Goal: Information Seeking & Learning: Find contact information

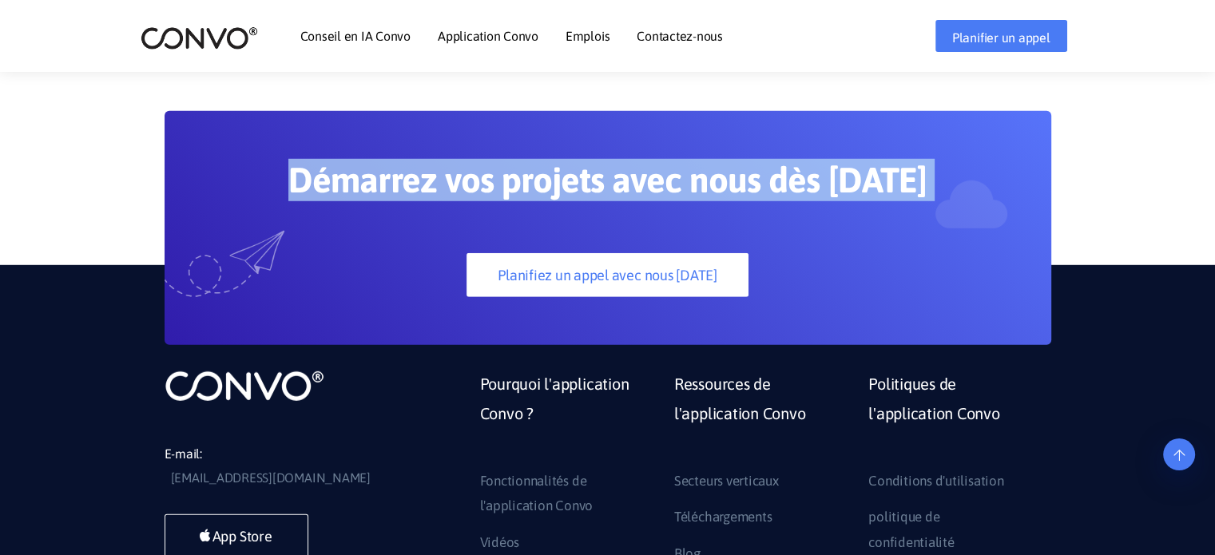
scroll to position [4488, 0]
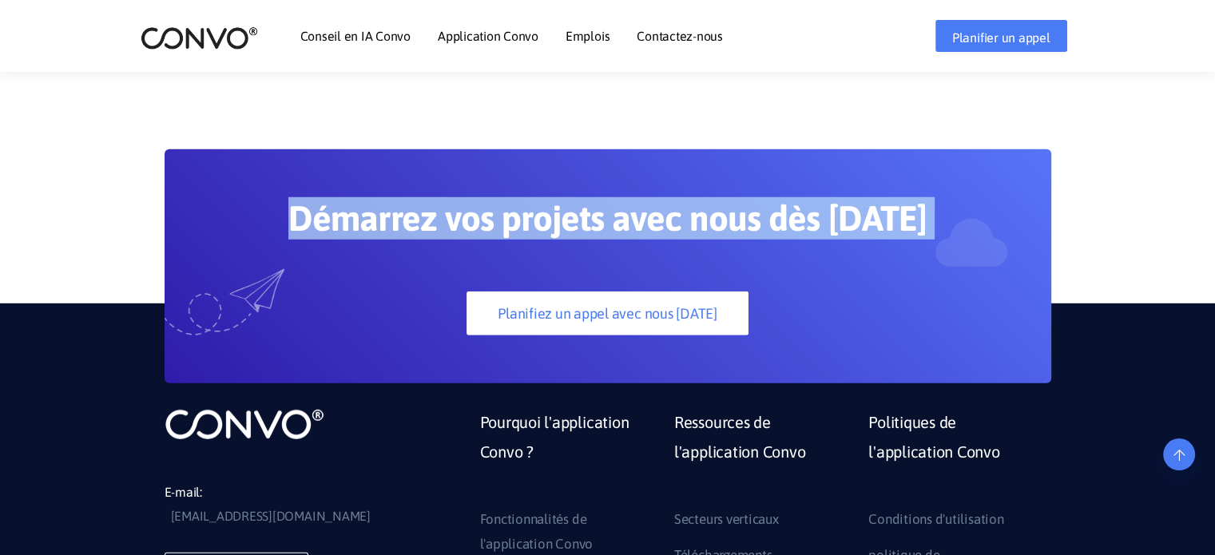
drag, startPoint x: 292, startPoint y: 146, endPoint x: 977, endPoint y: 185, distance: 686.0
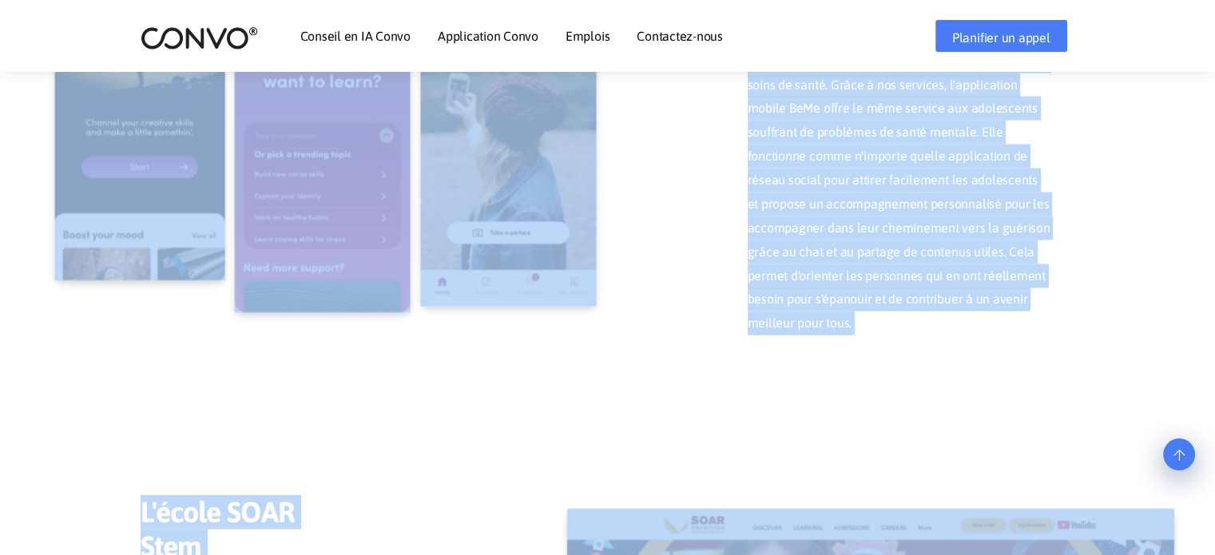
scroll to position [3449, 0]
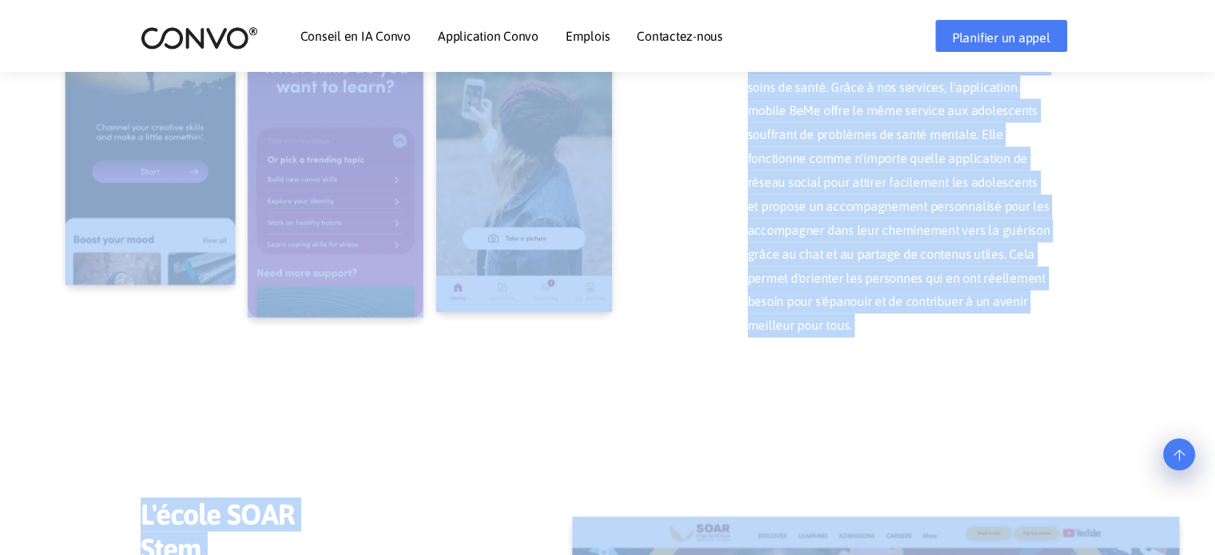
click at [599, 40] on font "Emplois" at bounding box center [588, 36] width 44 height 14
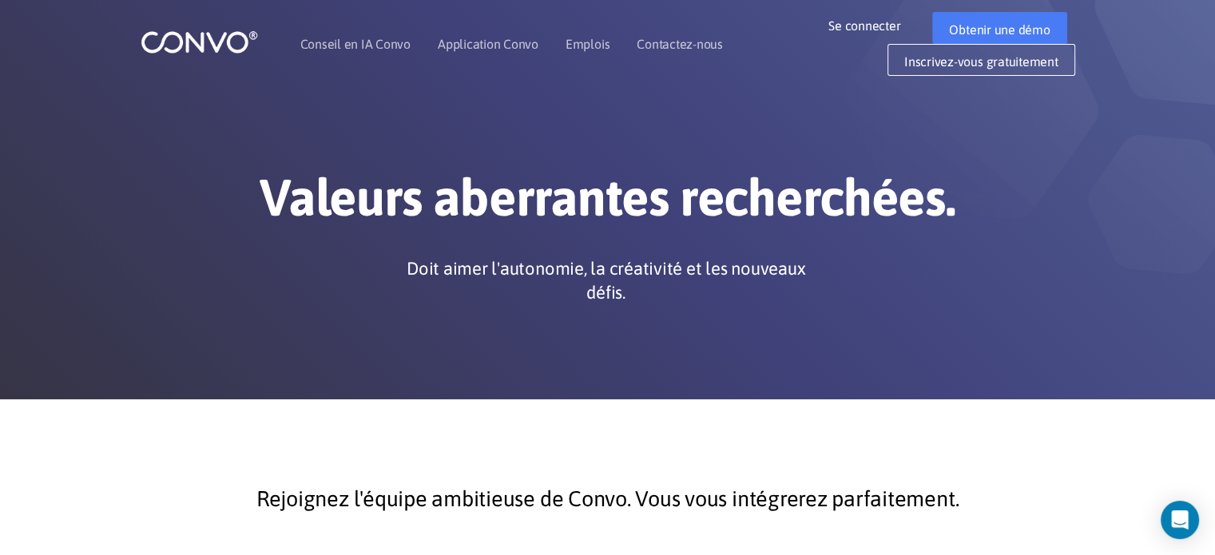
click at [209, 46] on img at bounding box center [199, 42] width 117 height 25
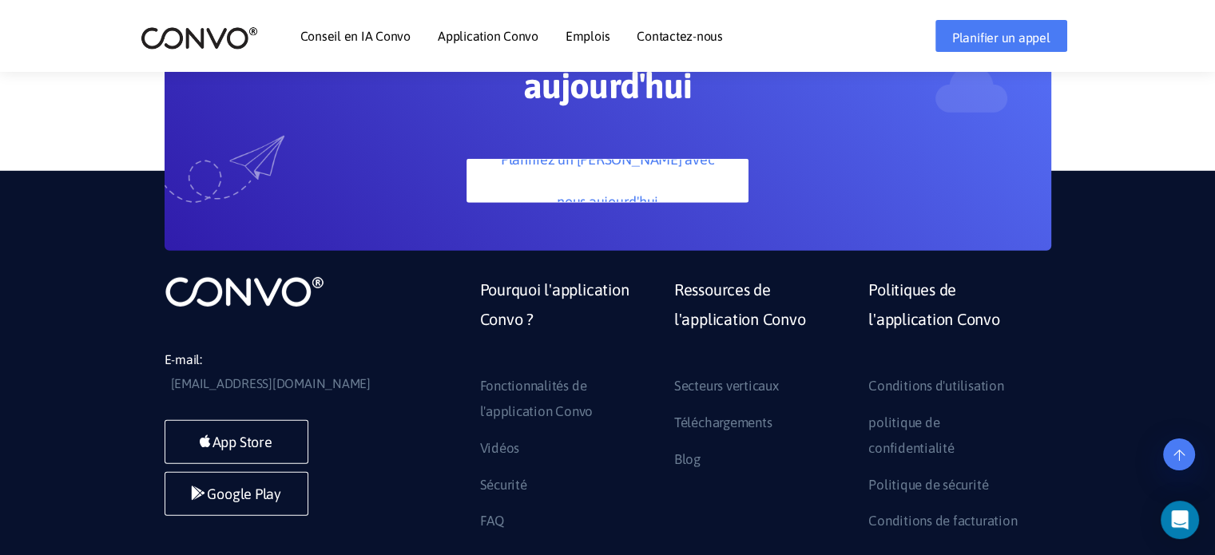
scroll to position [4740, 0]
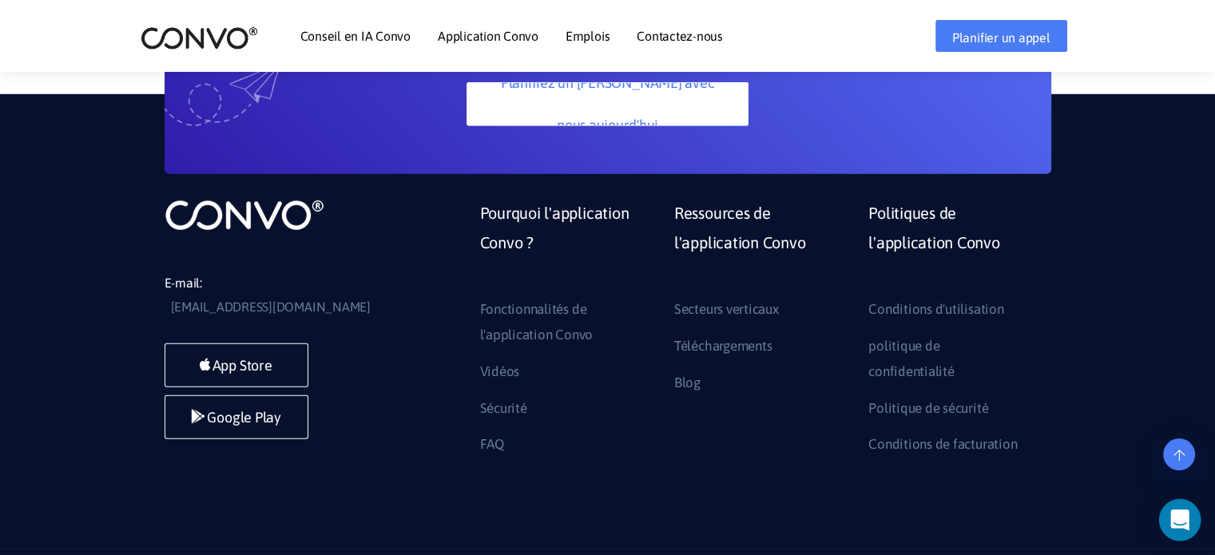
click at [1183, 520] on icon "Open Intercom Messenger" at bounding box center [1180, 520] width 18 height 21
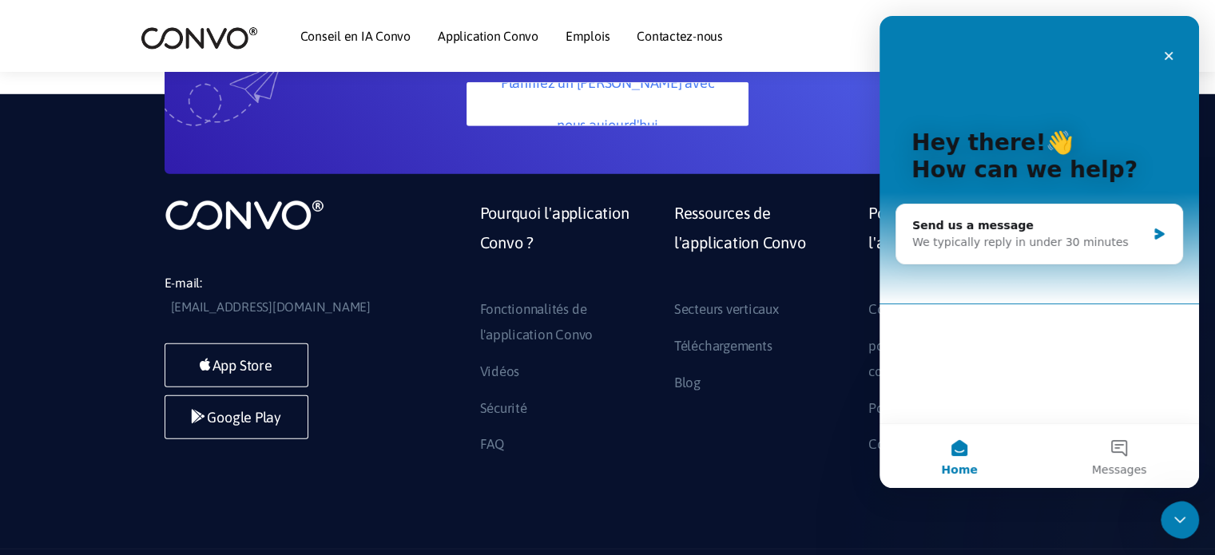
scroll to position [0, 0]
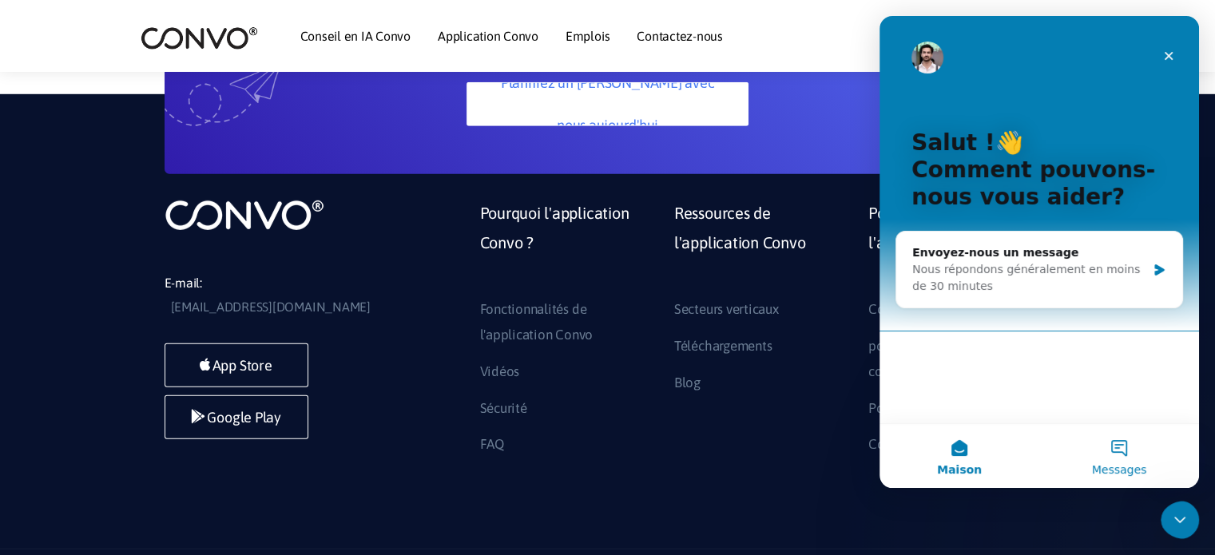
click at [1119, 441] on button "Messages" at bounding box center [1120, 456] width 160 height 64
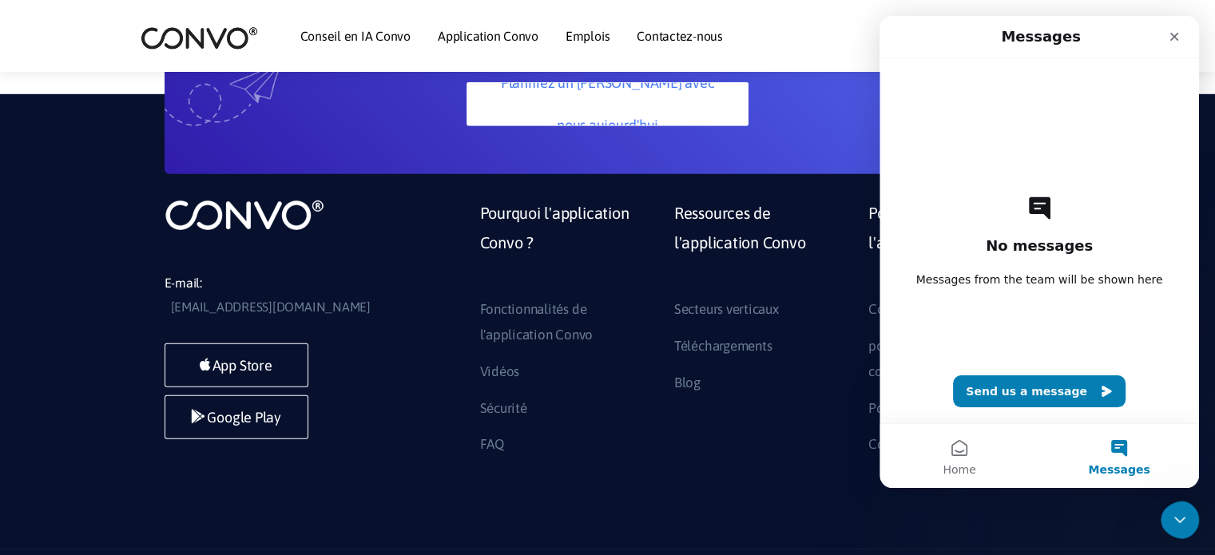
click at [310, 198] on div "E-mail: support@convo.com App Store Google Play" at bounding box center [305, 322] width 280 height 249
click at [292, 198] on img at bounding box center [245, 215] width 160 height 34
